Goal: Check status: Check status

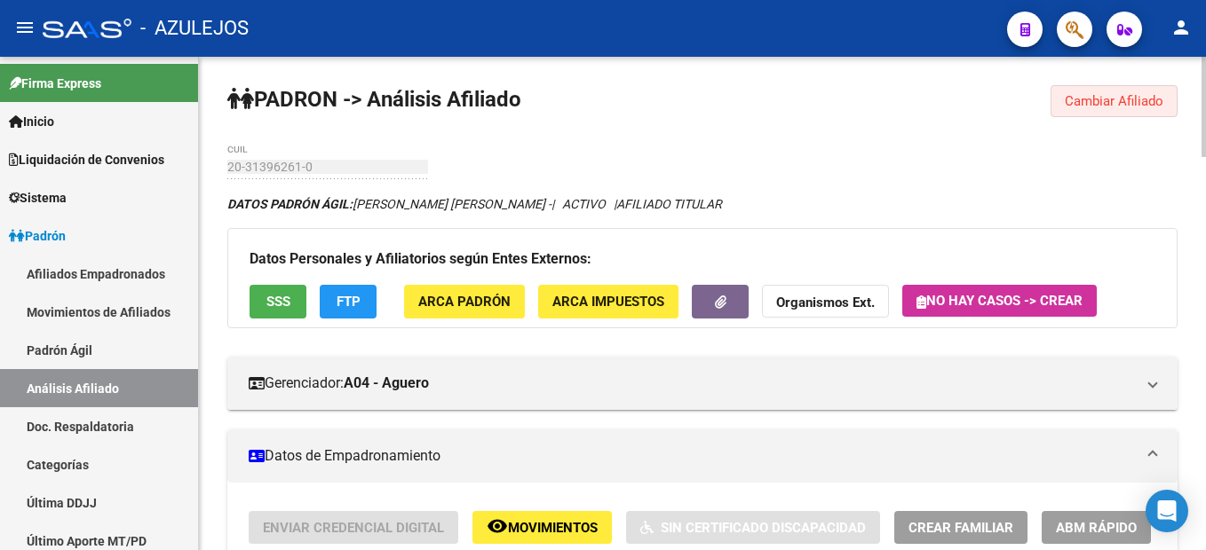
click at [1088, 115] on button "Cambiar Afiliado" at bounding box center [1113, 101] width 127 height 32
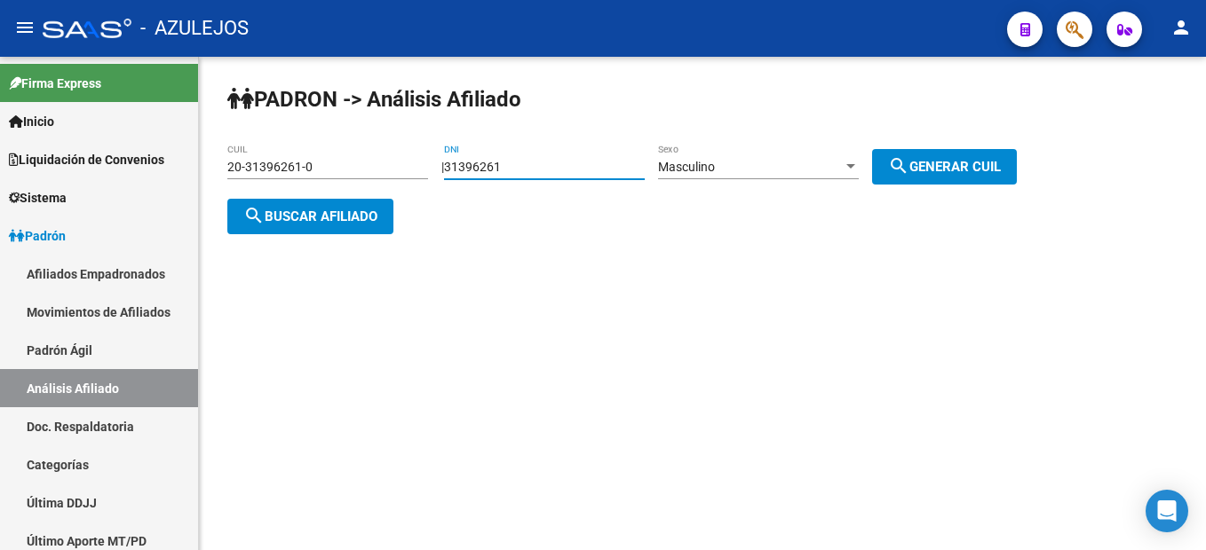
drag, startPoint x: 560, startPoint y: 172, endPoint x: 278, endPoint y: 183, distance: 282.5
click at [278, 183] on app-analisis-afiliado "[PERSON_NAME] -> Análisis Afiliado 20-31396261-0 CUIL | 31396261 DNI Masculino …" at bounding box center [628, 192] width 802 height 64
type input "26748162"
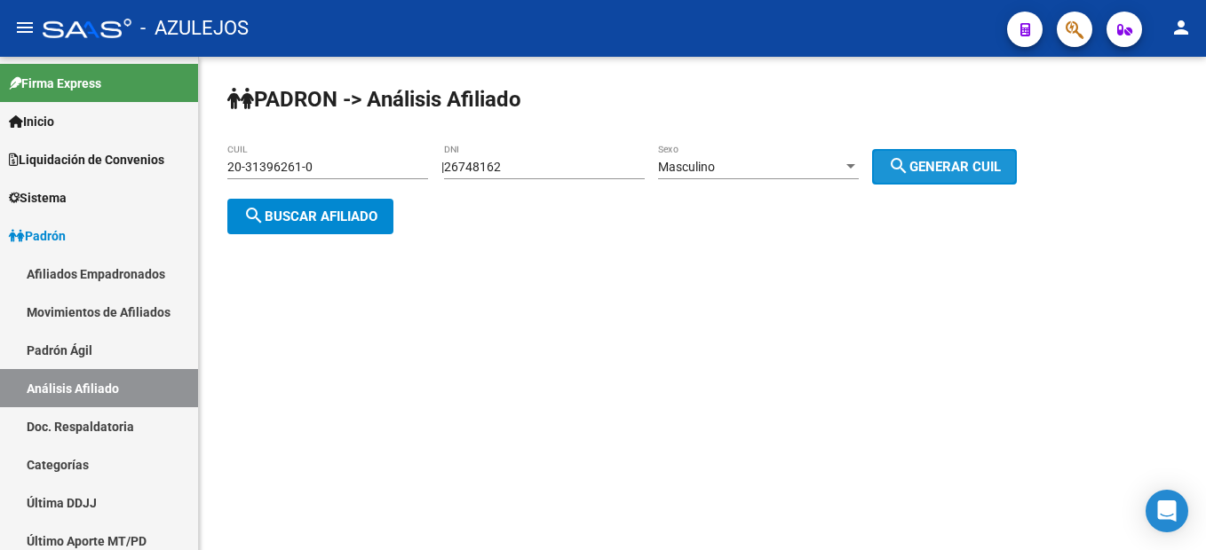
click at [909, 155] on mat-icon "search" at bounding box center [898, 165] width 21 height 21
type input "20-26748162-9"
click at [251, 229] on button "search Buscar afiliado" at bounding box center [310, 217] width 166 height 36
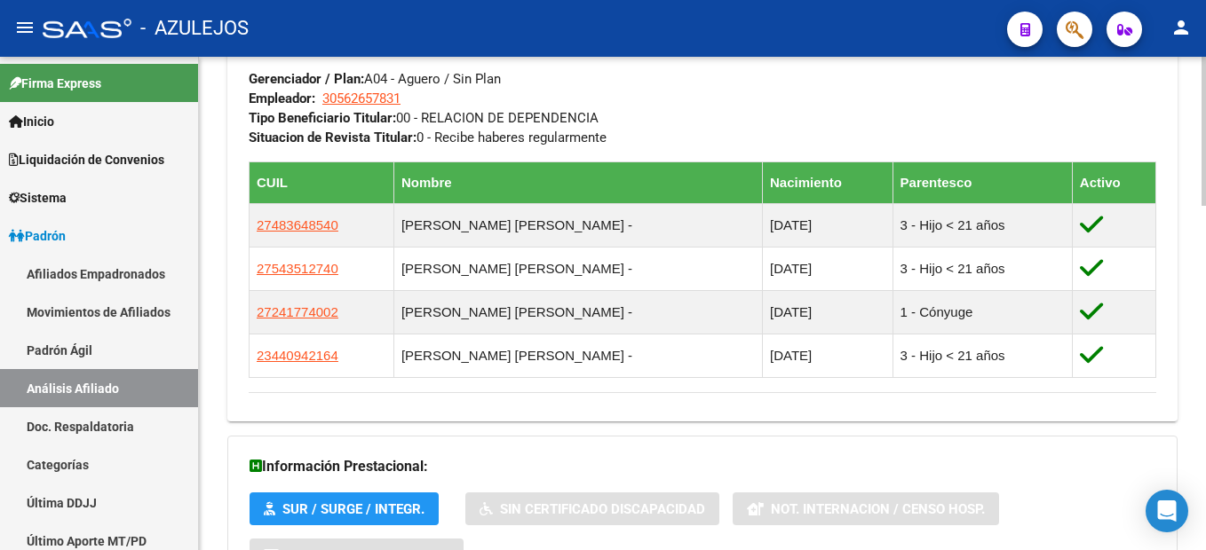
scroll to position [1139, 0]
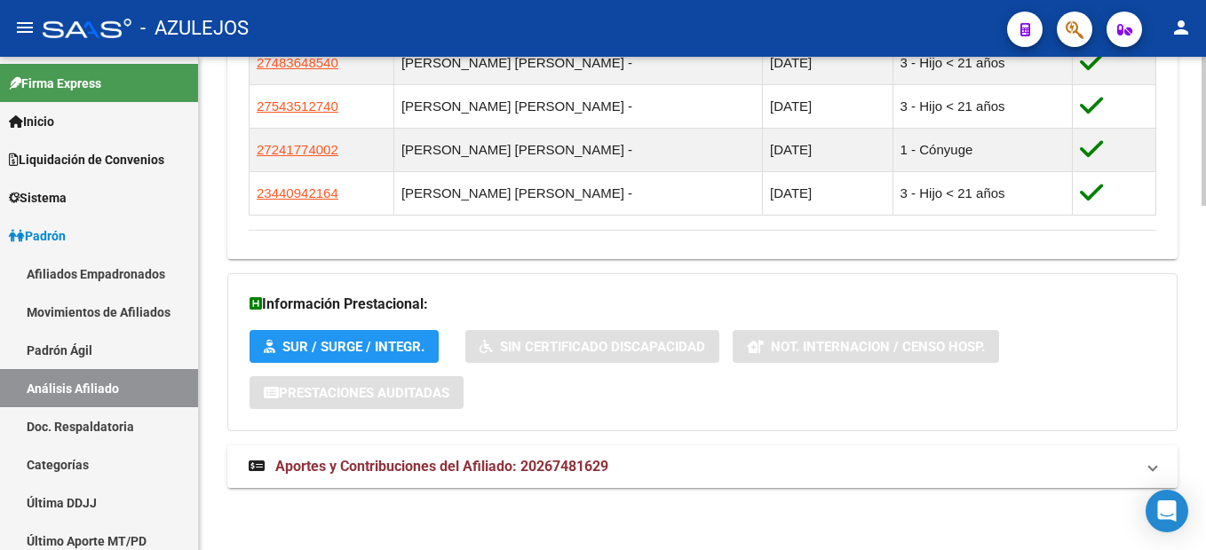
click at [470, 462] on span "Aportes y Contribuciones del Afiliado: 20267481629" at bounding box center [441, 466] width 333 height 17
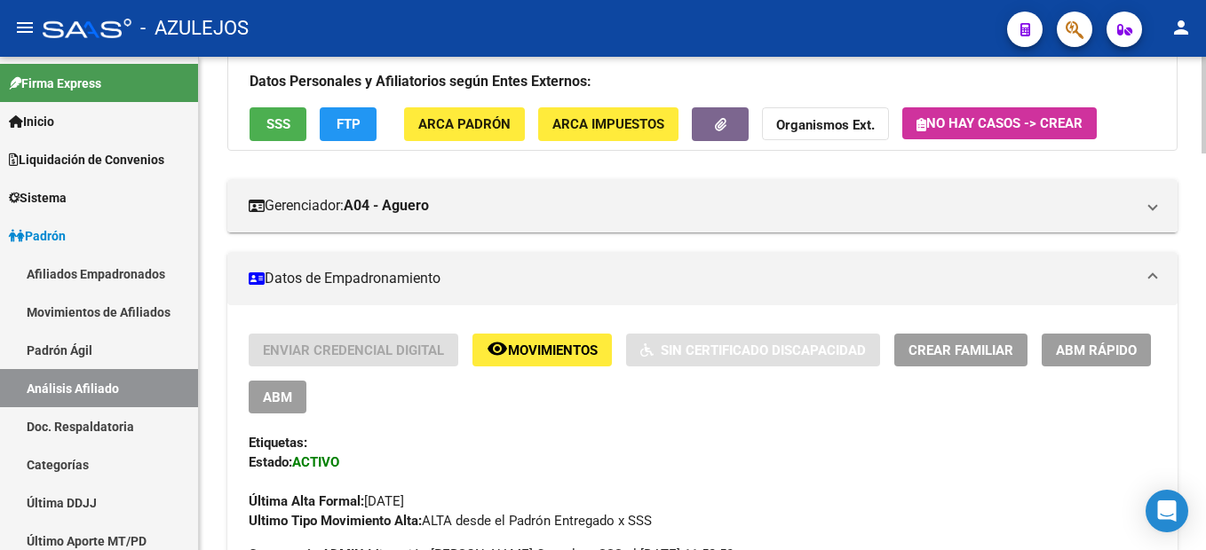
scroll to position [0, 0]
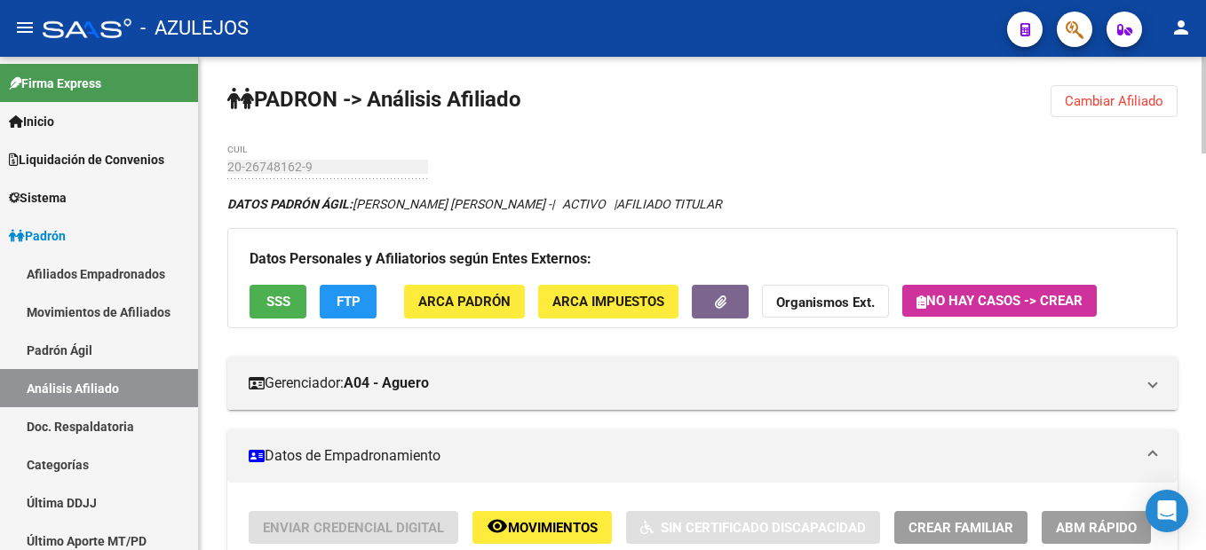
click at [1097, 93] on span "Cambiar Afiliado" at bounding box center [1113, 101] width 99 height 16
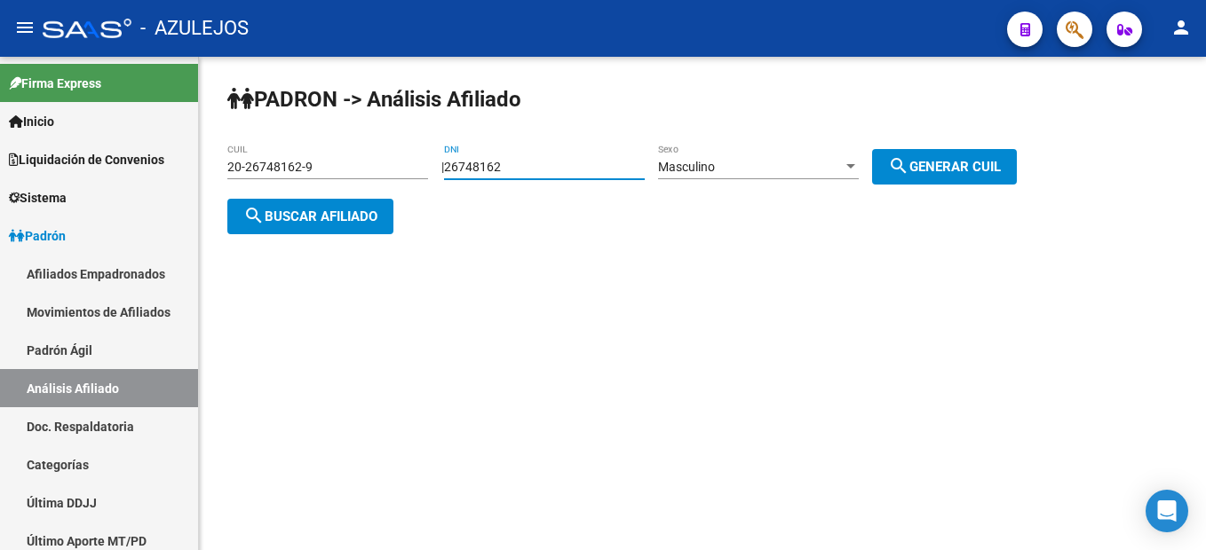
drag, startPoint x: 572, startPoint y: 167, endPoint x: 454, endPoint y: 165, distance: 118.1
click at [454, 165] on div "| 26748162 DNI Masculino Sexo search Generar CUIL" at bounding box center [735, 167] width 589 height 14
paste input "16916281"
type input "16916281"
click at [739, 175] on div "Masculino Sexo" at bounding box center [758, 162] width 201 height 36
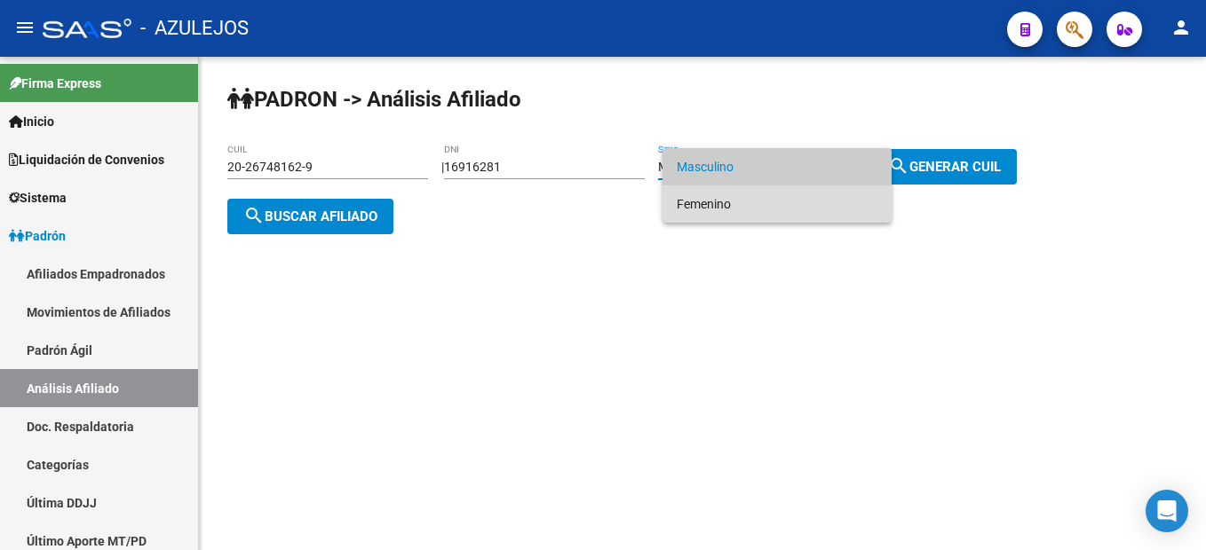
click at [745, 204] on span "Femenino" at bounding box center [776, 204] width 201 height 37
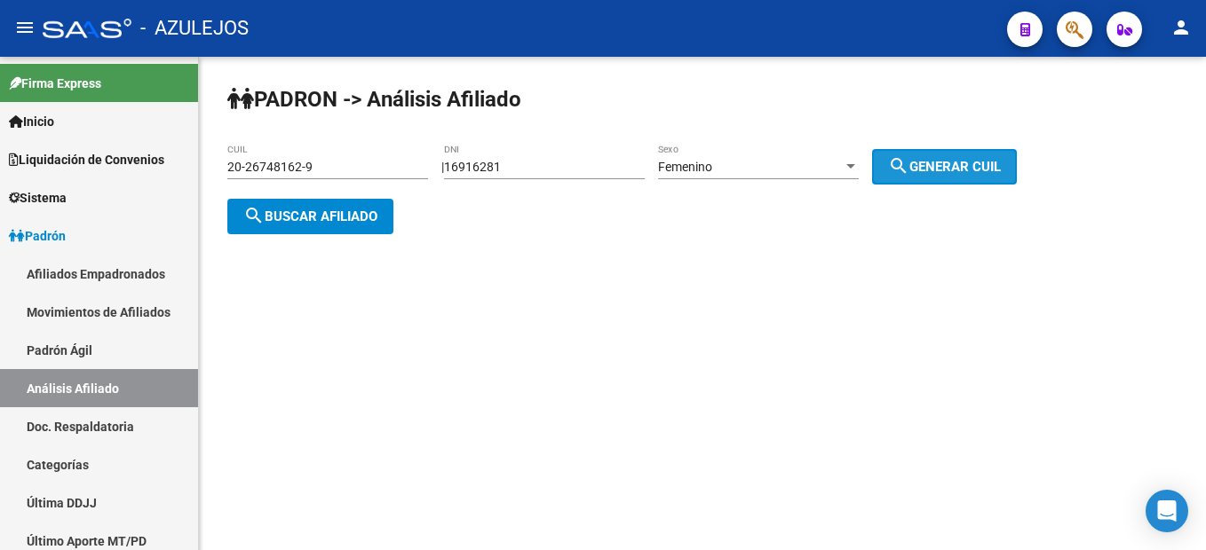
click at [934, 164] on span "search Generar CUIL" at bounding box center [944, 167] width 113 height 16
type input "27-16916281-1"
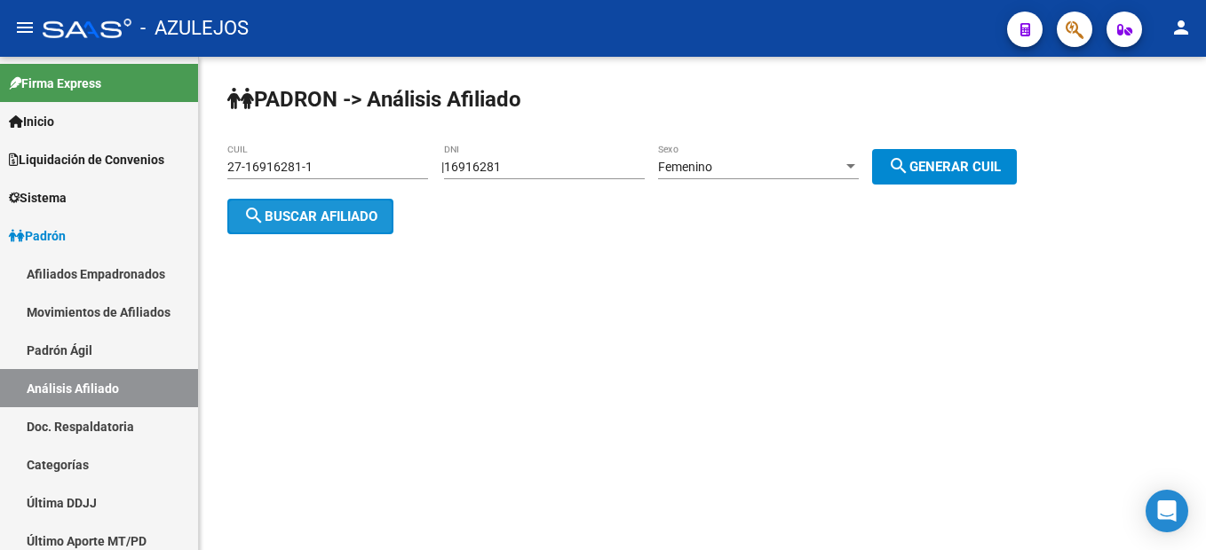
click at [325, 221] on span "search Buscar afiliado" at bounding box center [310, 217] width 134 height 16
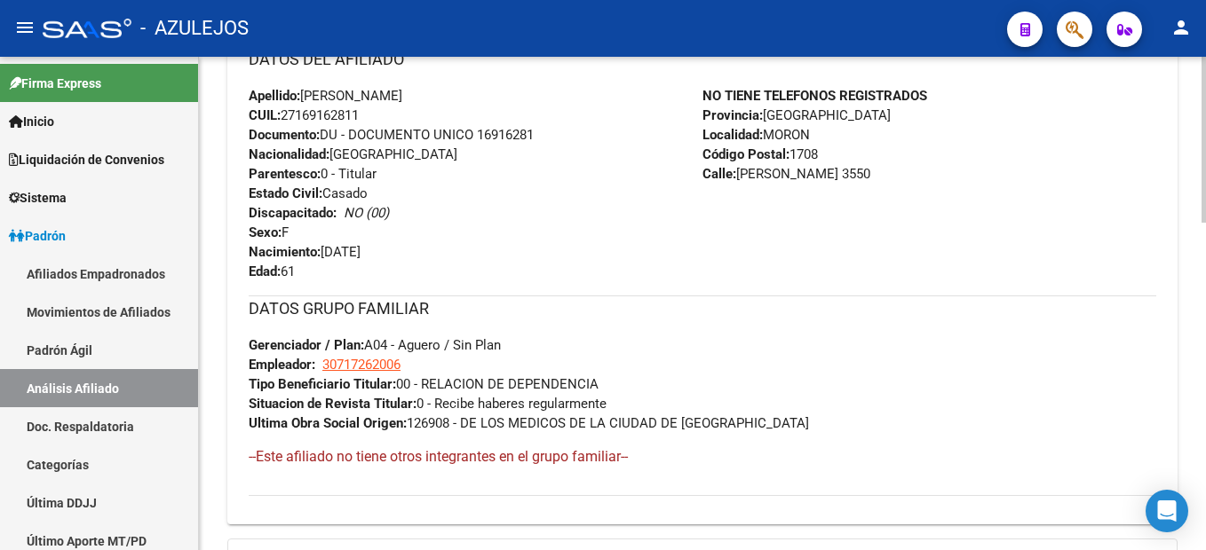
scroll to position [976, 0]
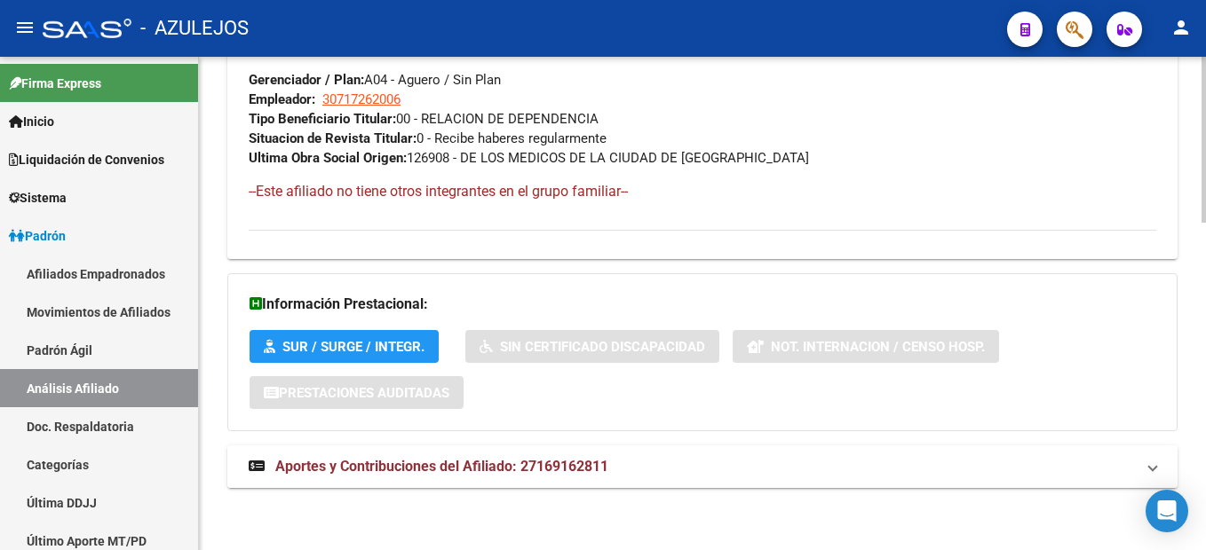
click at [417, 466] on span "Aportes y Contribuciones del Afiliado: 27169162811" at bounding box center [441, 466] width 333 height 17
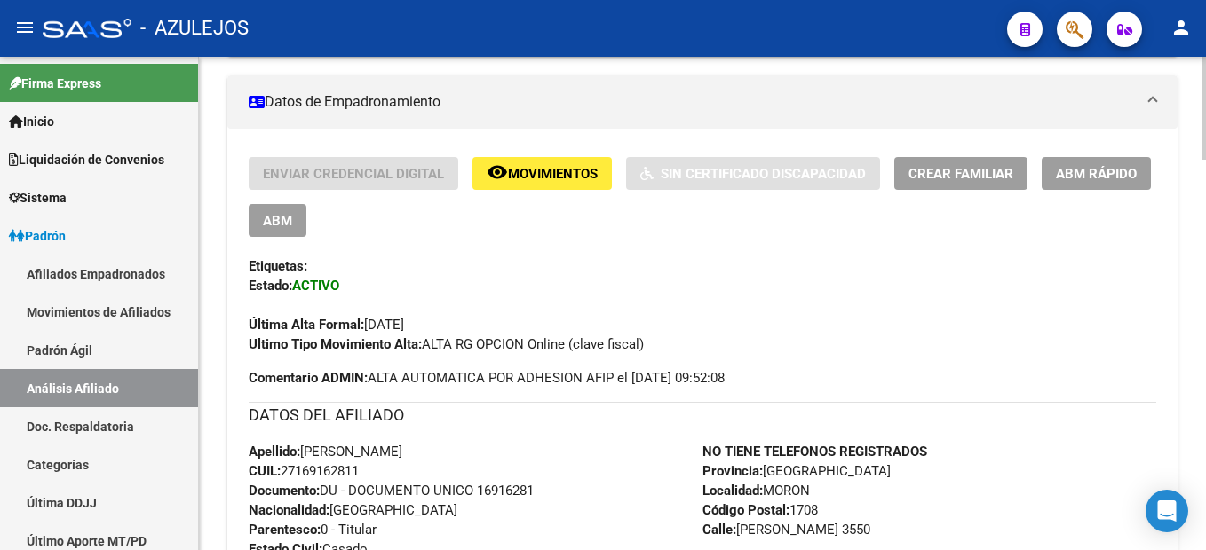
scroll to position [88, 0]
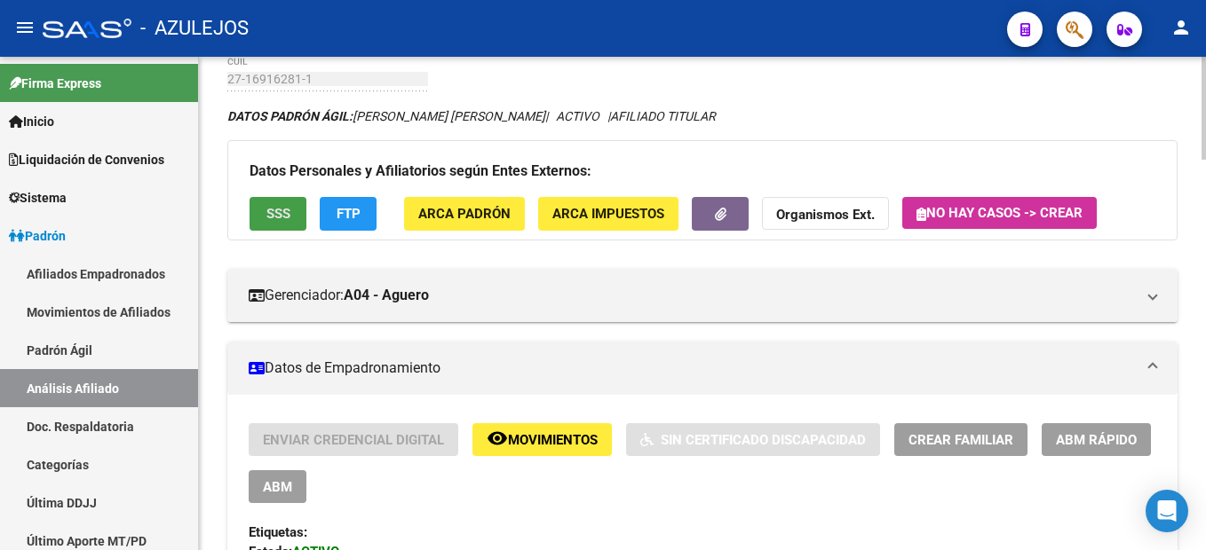
click at [283, 230] on button "SSS" at bounding box center [277, 213] width 57 height 33
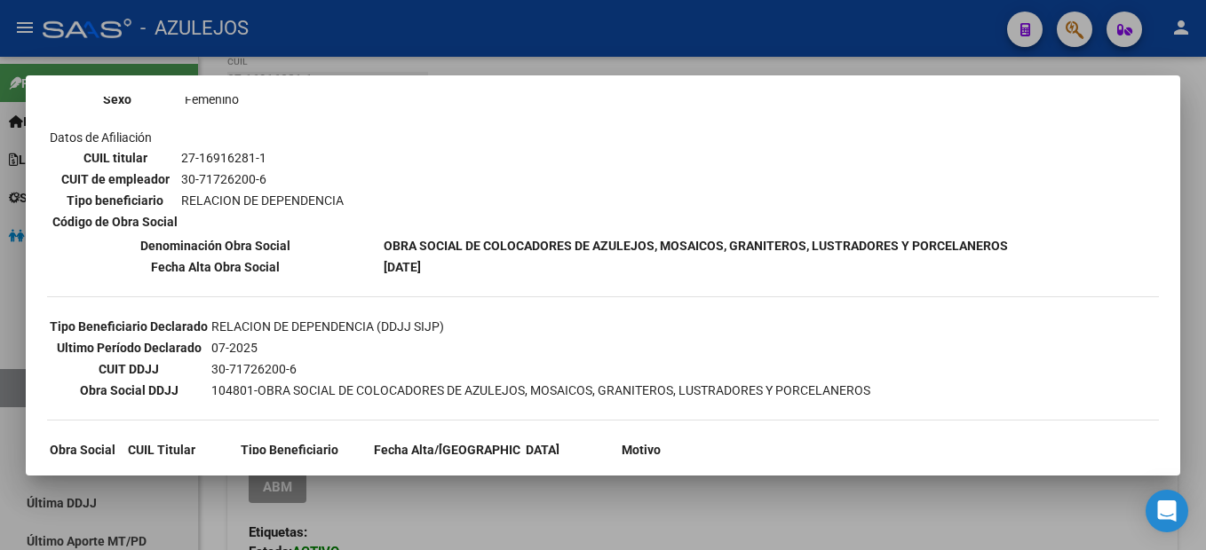
scroll to position [438, 0]
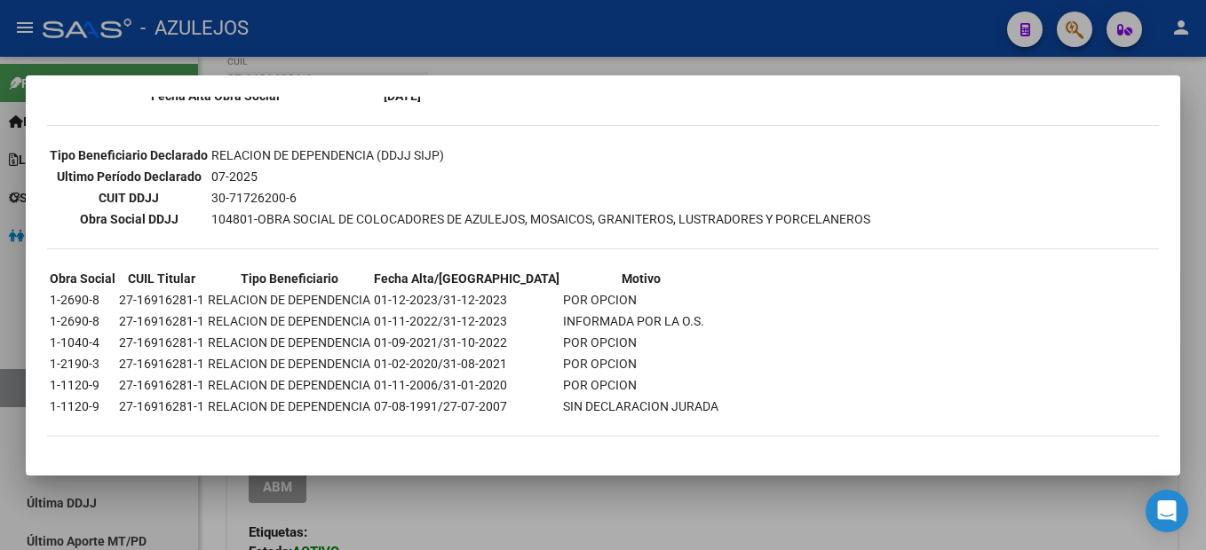
click at [715, 47] on div at bounding box center [603, 275] width 1206 height 550
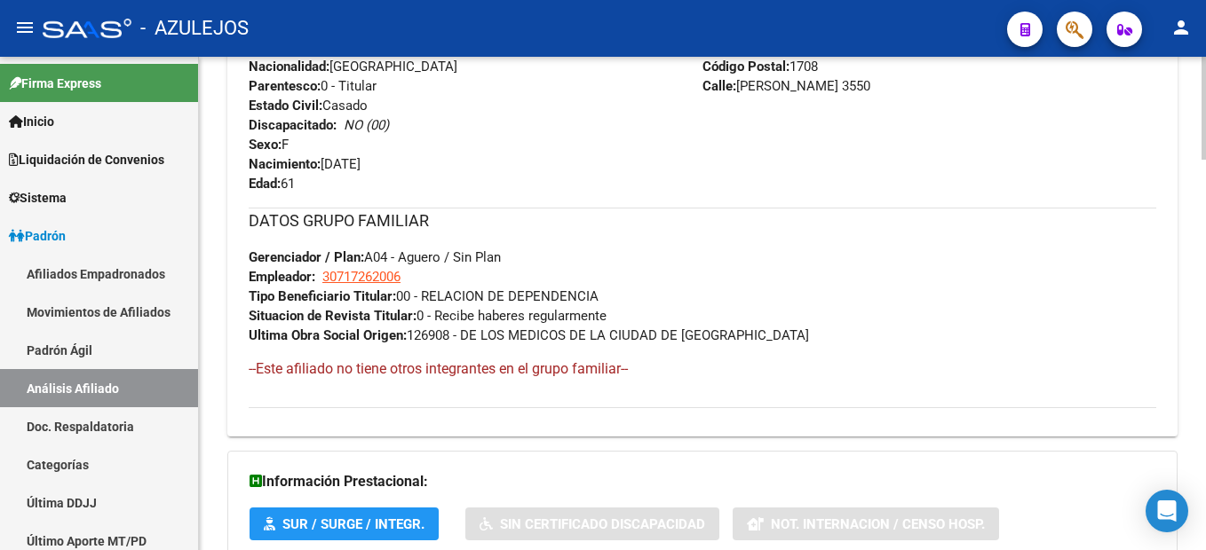
scroll to position [532, 0]
